Goal: Information Seeking & Learning: Understand process/instructions

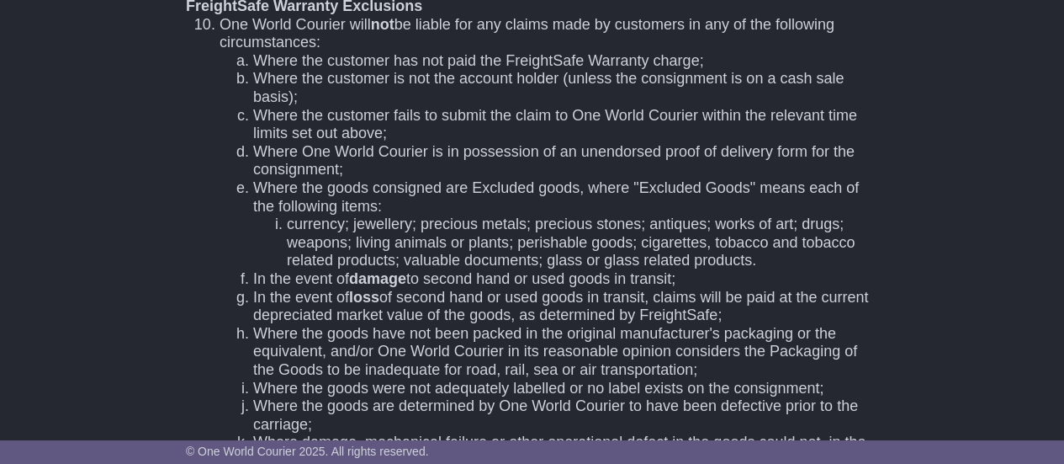
scroll to position [1010, 0]
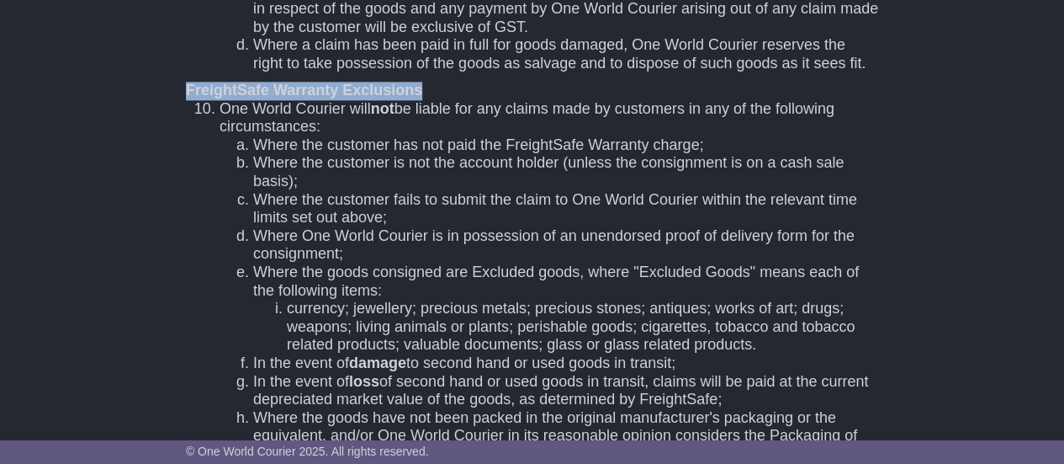
drag, startPoint x: 186, startPoint y: 88, endPoint x: 421, endPoint y: 83, distance: 234.8
click at [421, 83] on div "FreightSafe Warranty Exclusions" at bounding box center [532, 91] width 693 height 19
copy div "FreightSafe Warranty Exclusions"
drag, startPoint x: 332, startPoint y: 125, endPoint x: 213, endPoint y: 109, distance: 120.6
click at [220, 109] on li "One World Courier will not be liable for any claims made by customers in any of…" at bounding box center [549, 418] width 659 height 636
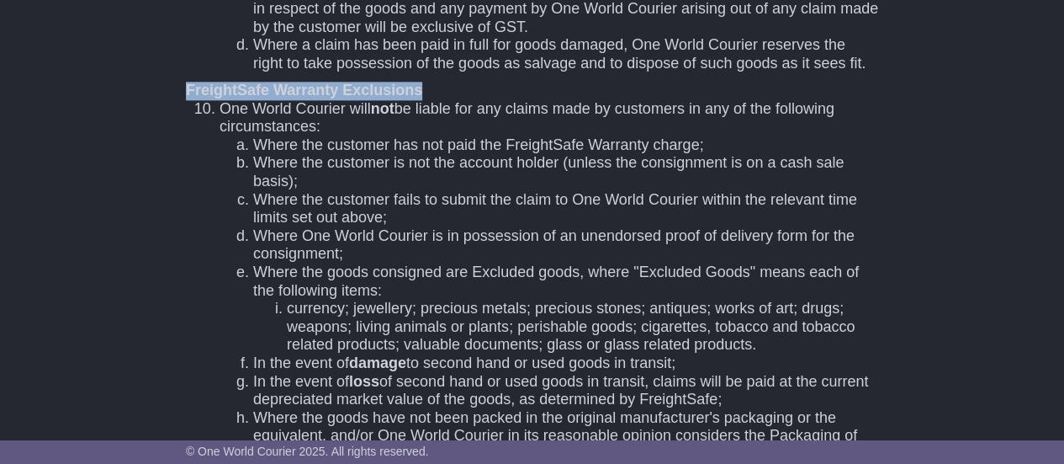
copy li "One World Courier will not be liable for any claims made by customers in any of…"
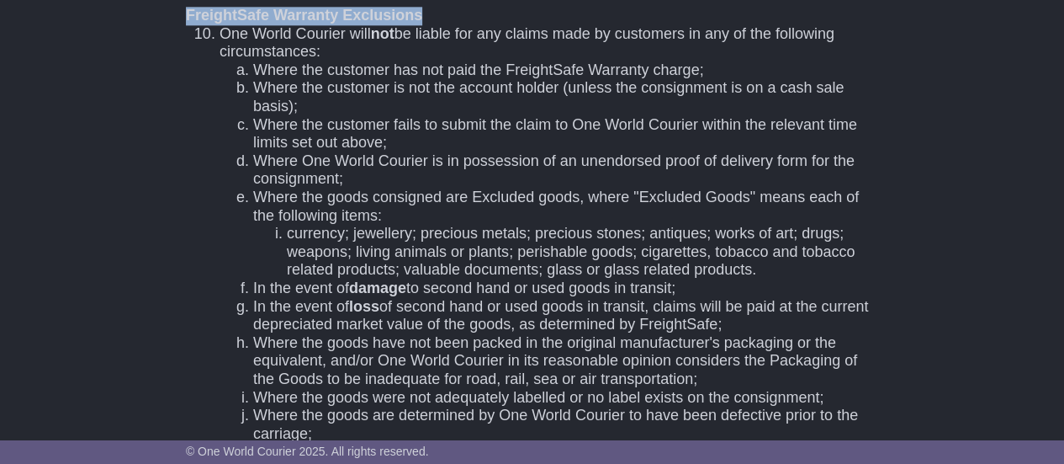
scroll to position [1178, 0]
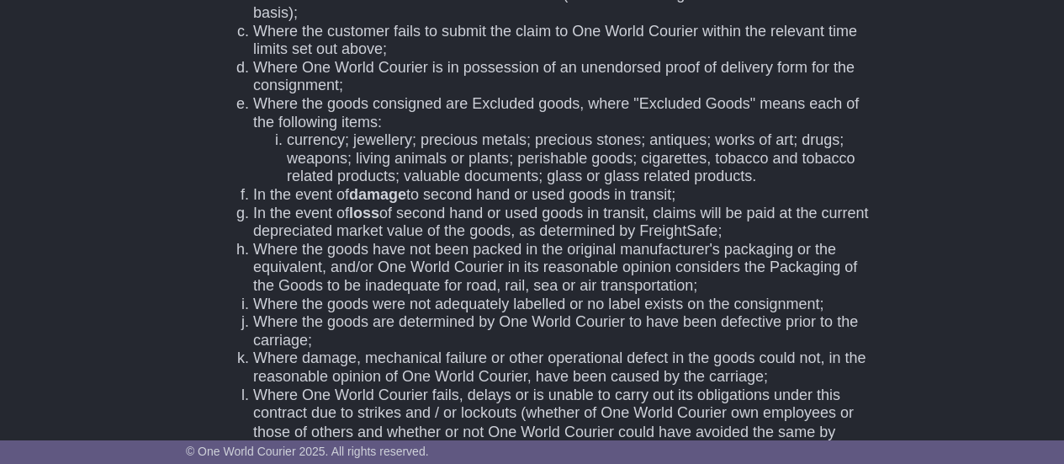
drag, startPoint x: 255, startPoint y: 248, endPoint x: 740, endPoint y: 284, distance: 486.8
click at [740, 284] on li "Where the goods have not been packed in the original manufacturer's packaging o…" at bounding box center [565, 268] width 625 height 55
copy li "Where the goods have not been packed in the original manufacturer's packaging o…"
